Goal: Complete application form

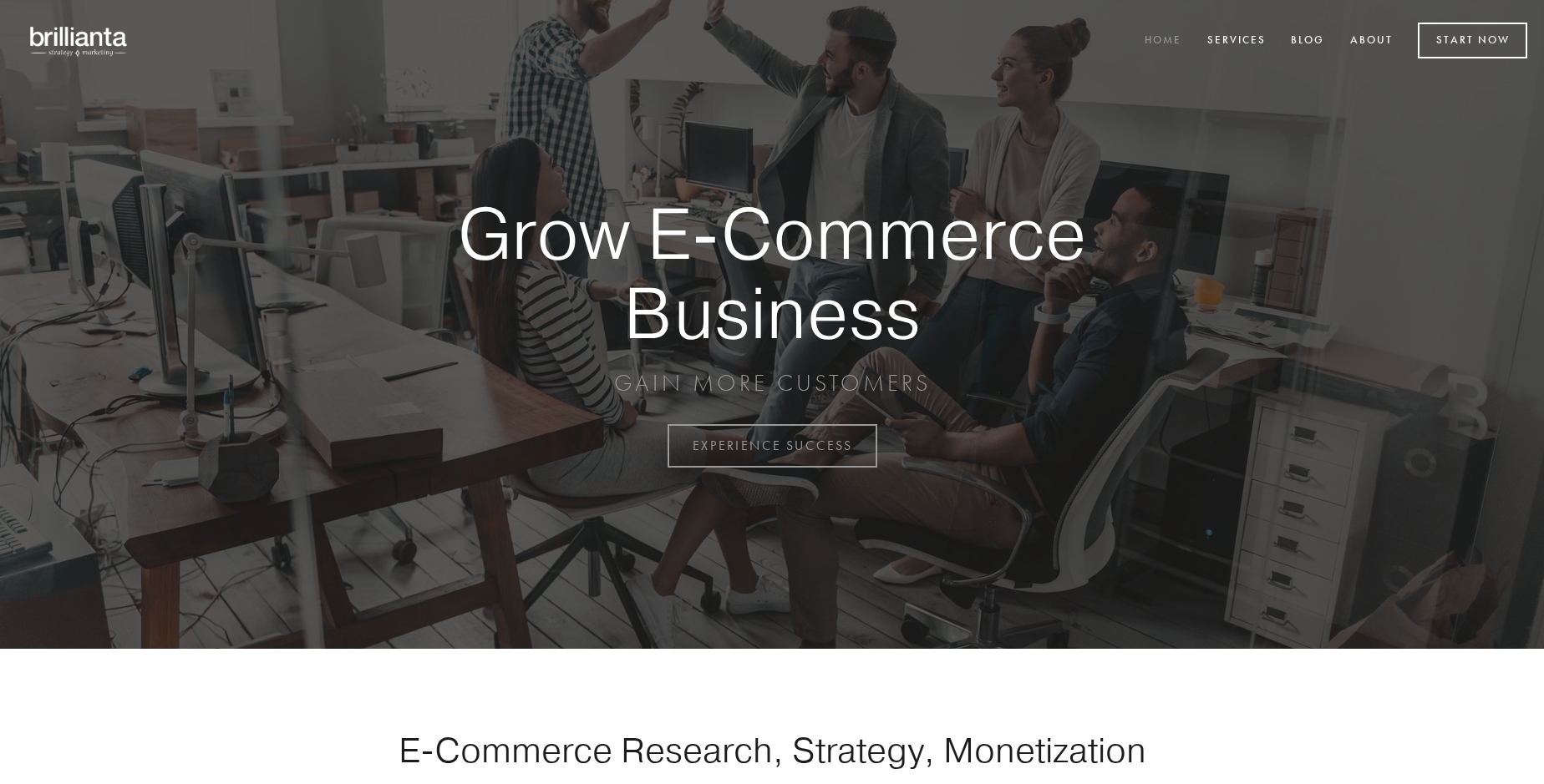
scroll to position [4378, 0]
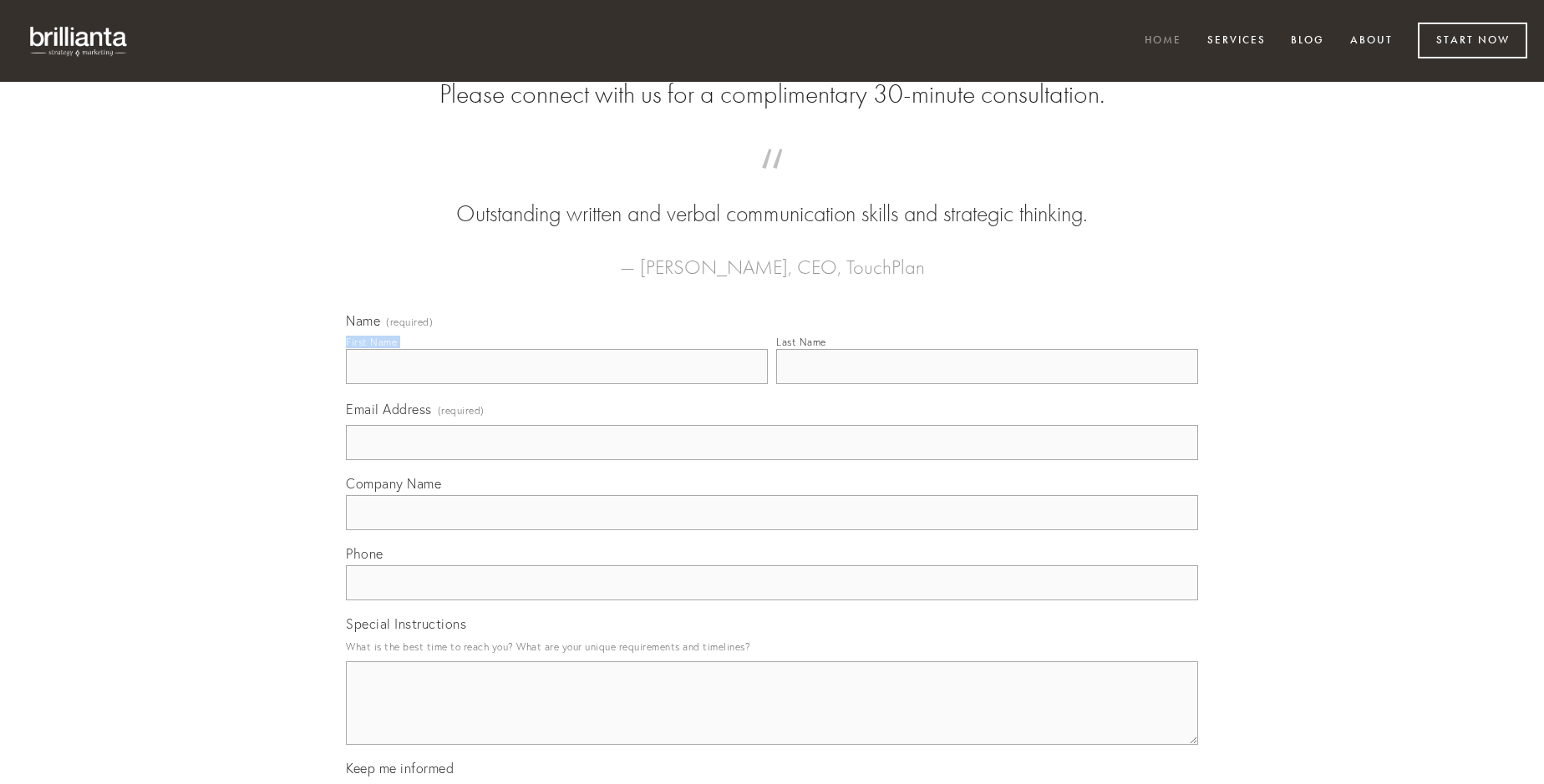
type input "[PERSON_NAME]"
click at [986, 384] on input "Last Name" at bounding box center [986, 366] width 421 height 35
type input "[PERSON_NAME]"
click at [772, 460] on input "Email Address (required)" at bounding box center [772, 442] width 852 height 35
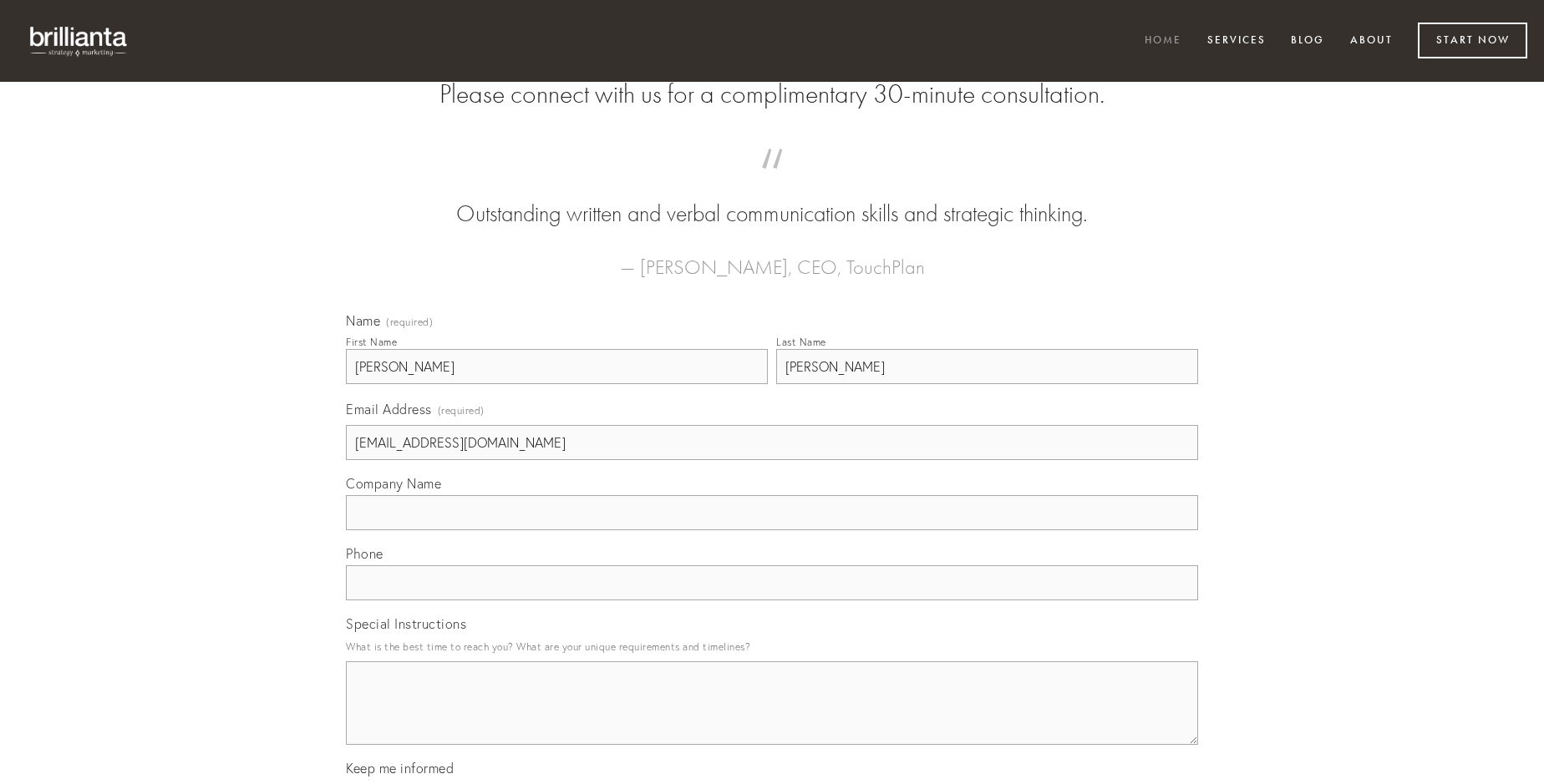
type input "[EMAIL_ADDRESS][DOMAIN_NAME]"
click at [772, 530] on input "Company Name" at bounding box center [772, 512] width 852 height 35
type input "suasoria"
click at [772, 601] on input "text" at bounding box center [772, 583] width 852 height 35
click at [772, 718] on textarea "Special Instructions" at bounding box center [772, 703] width 852 height 84
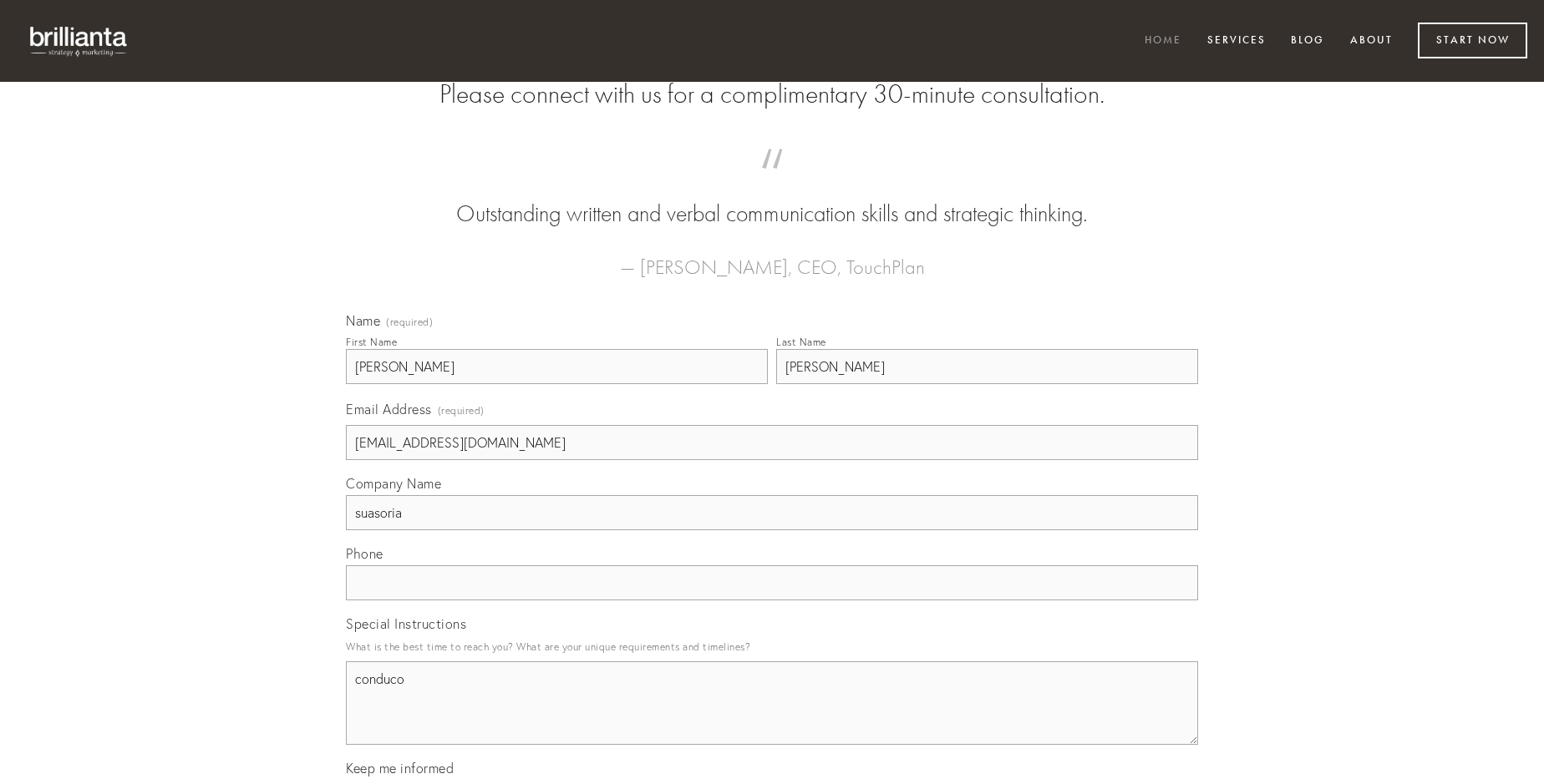
type textarea "conduco"
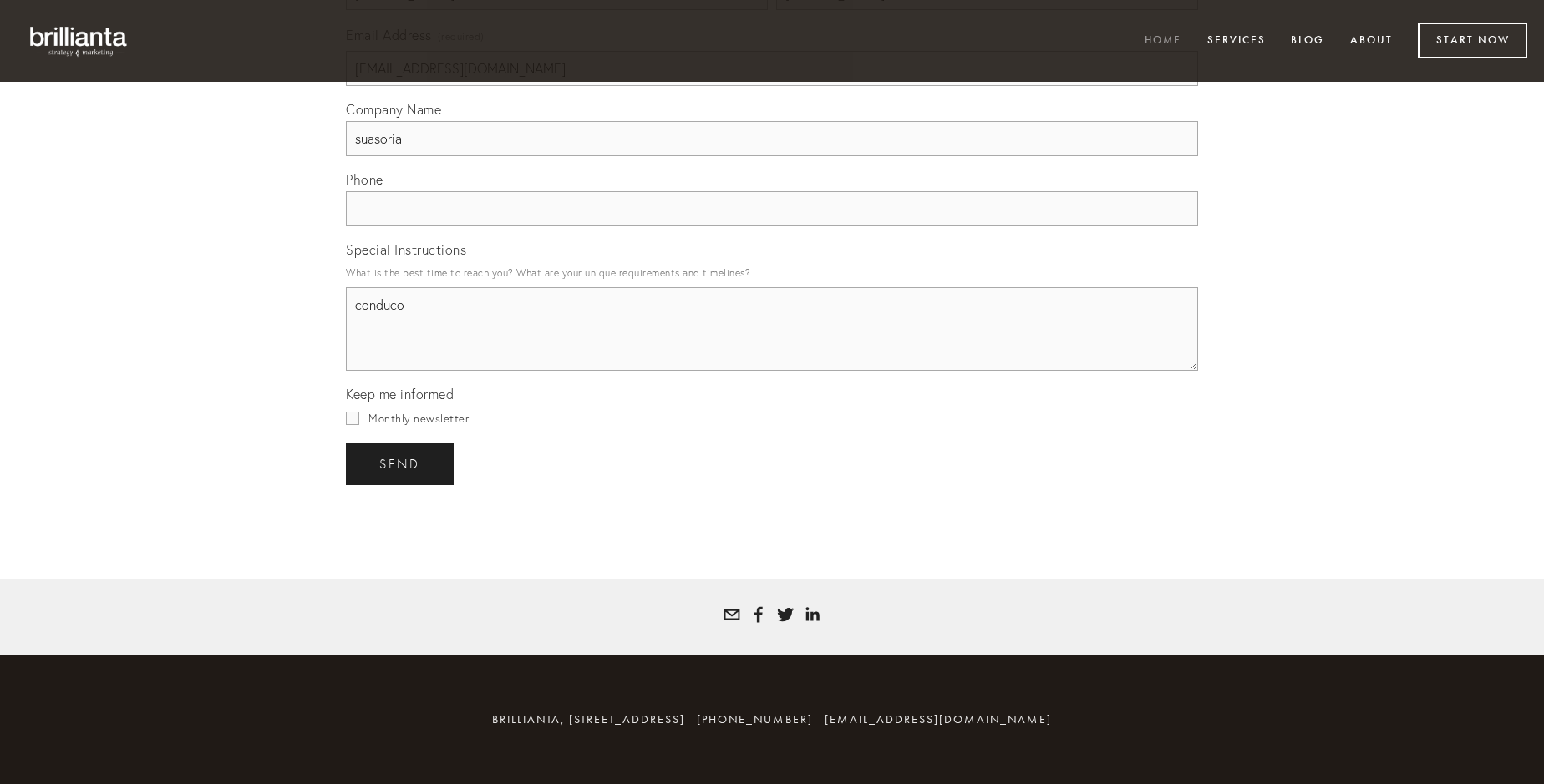
click at [401, 464] on span "send" at bounding box center [399, 464] width 41 height 15
